Goal: Navigation & Orientation: Find specific page/section

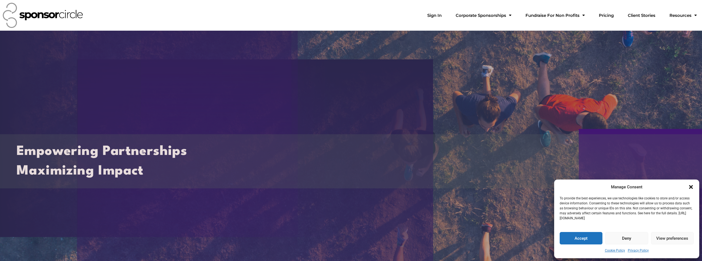
click at [691, 189] on icon "Close dialogue" at bounding box center [691, 187] width 6 height 6
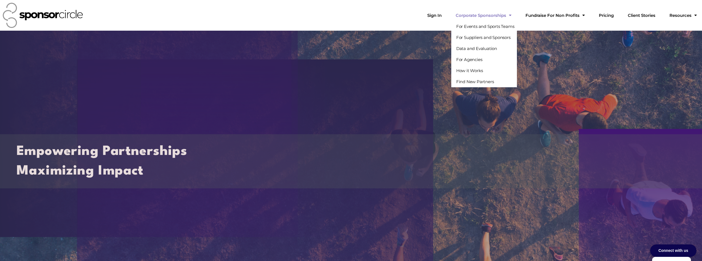
click at [516, 16] on link "Corporate Sponsorships" at bounding box center [483, 15] width 65 height 11
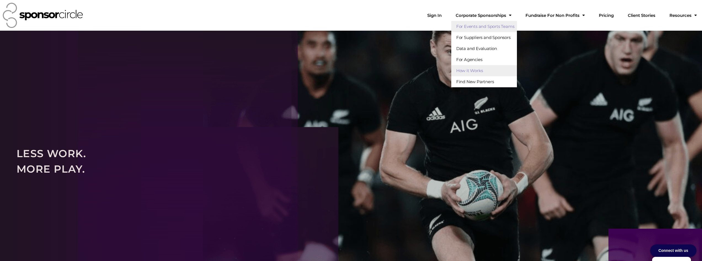
click at [505, 27] on link "For Events and Sports Teams" at bounding box center [484, 26] width 66 height 11
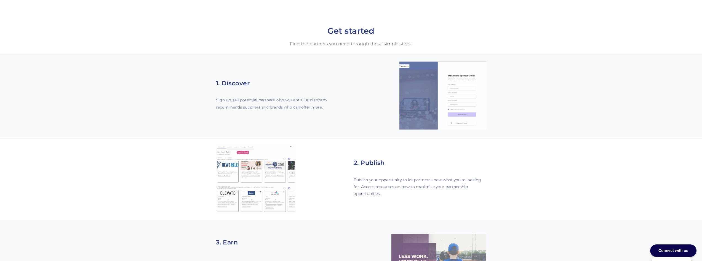
scroll to position [331, 0]
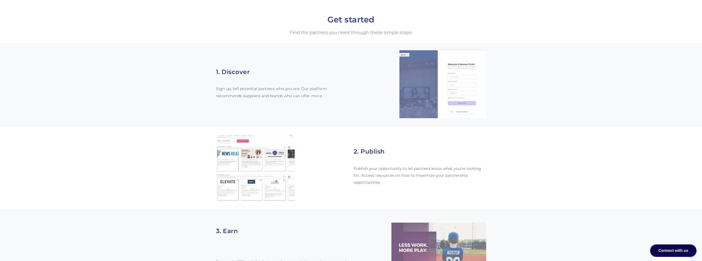
click at [148, 126] on section "2. Publish Publish your opportunity to let partners know what you’re looking fo…" at bounding box center [351, 167] width 702 height 83
click at [130, 126] on section "2. Publish Publish your opportunity to let partners know what you’re looking fo…" at bounding box center [351, 167] width 702 height 83
